Goal: Find contact information: Find contact information

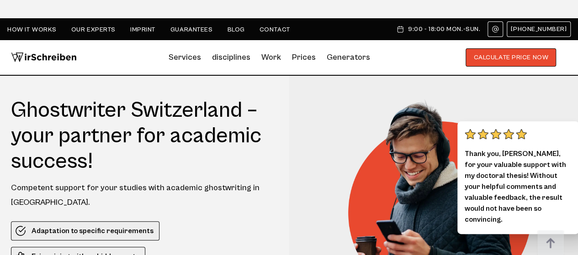
drag, startPoint x: 152, startPoint y: 9, endPoint x: 139, endPoint y: 0, distance: 15.5
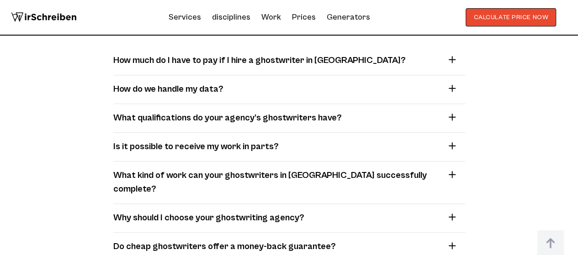
scroll to position [7588, 0]
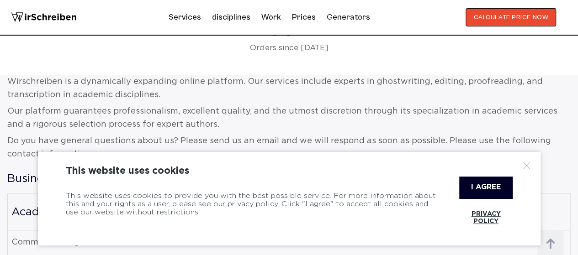
scroll to position [365, 0]
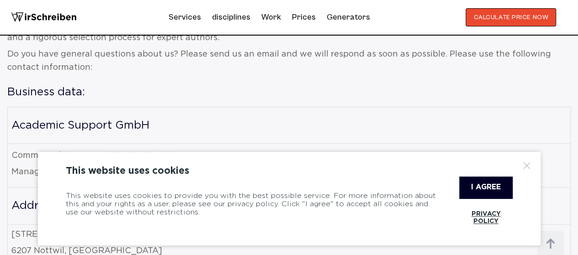
click at [527, 167] on div at bounding box center [526, 165] width 9 height 9
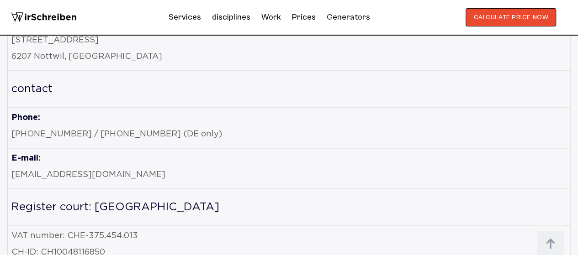
scroll to position [670, 0]
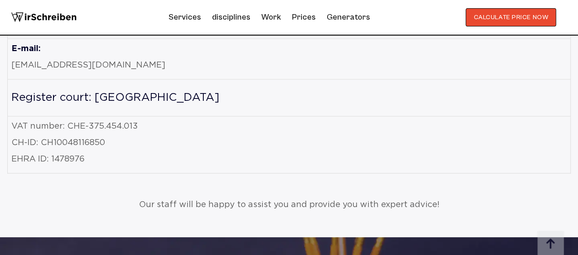
click at [43, 64] on font "[EMAIL_ADDRESS][DOMAIN_NAME]" at bounding box center [88, 65] width 154 height 7
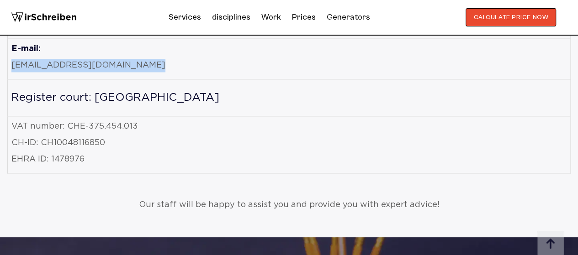
click at [43, 64] on font "[EMAIL_ADDRESS][DOMAIN_NAME]" at bounding box center [88, 65] width 154 height 7
copy tbody "[EMAIL_ADDRESS][DOMAIN_NAME]"
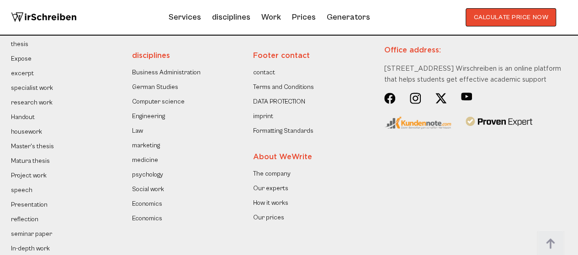
scroll to position [1330, 0]
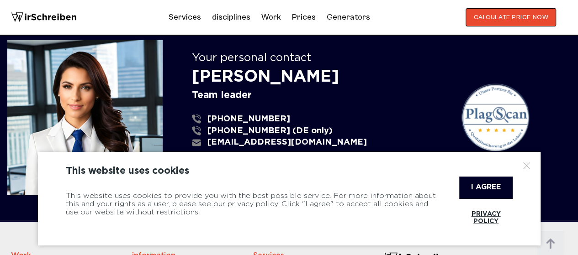
scroll to position [1331, 0]
drag, startPoint x: 487, startPoint y: 188, endPoint x: 405, endPoint y: 188, distance: 82.2
click at [486, 188] on font "I agree" at bounding box center [486, 187] width 30 height 7
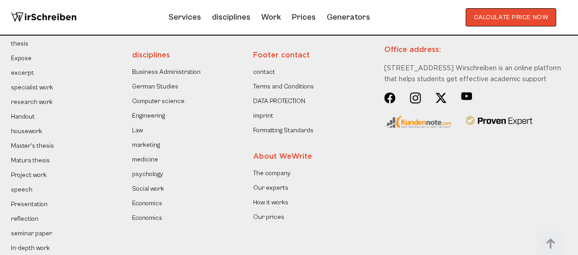
scroll to position [1755, 0]
